Goal: Task Accomplishment & Management: Manage account settings

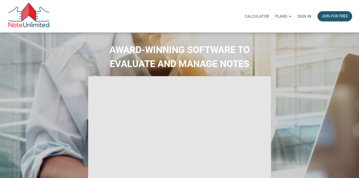
type input "Introduction to new features"
select select
click at [306, 17] on p "Sign in" at bounding box center [304, 16] width 14 height 5
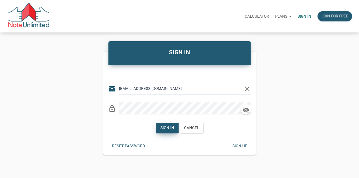
type input "[EMAIL_ADDRESS][DOMAIN_NAME]"
click at [166, 130] on div "Sign in" at bounding box center [167, 128] width 14 height 6
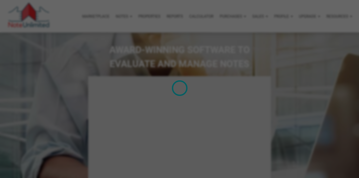
type input "Introduction to new features"
select select
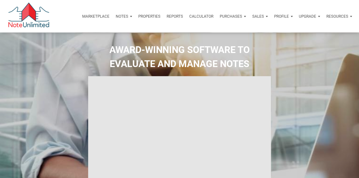
click at [129, 16] on div "Notes" at bounding box center [124, 17] width 23 height 16
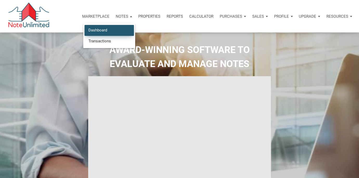
click at [105, 29] on link "Dashboard" at bounding box center [109, 30] width 49 height 11
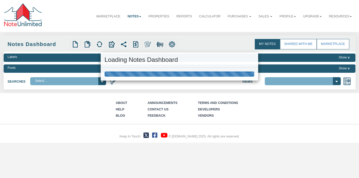
select select
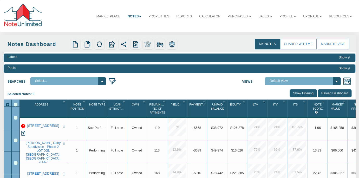
select select "3"
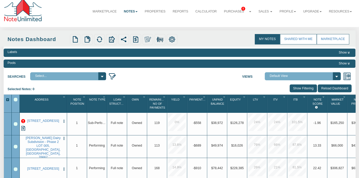
scroll to position [8, 0]
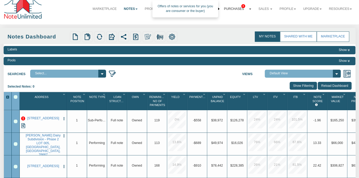
click at [239, 7] on link "Purchases 8" at bounding box center [237, 9] width 35 height 12
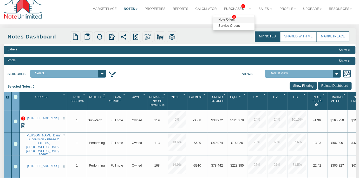
click at [227, 18] on link "Note Offers 8" at bounding box center [234, 20] width 42 height 6
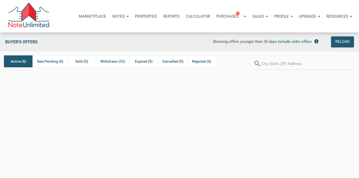
click at [17, 62] on span "Active (8)" at bounding box center [19, 61] width 16 height 6
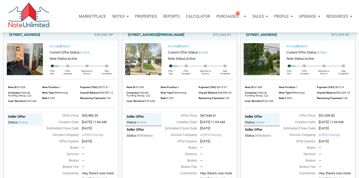
scroll to position [33, 0]
